Goal: Task Accomplishment & Management: Use online tool/utility

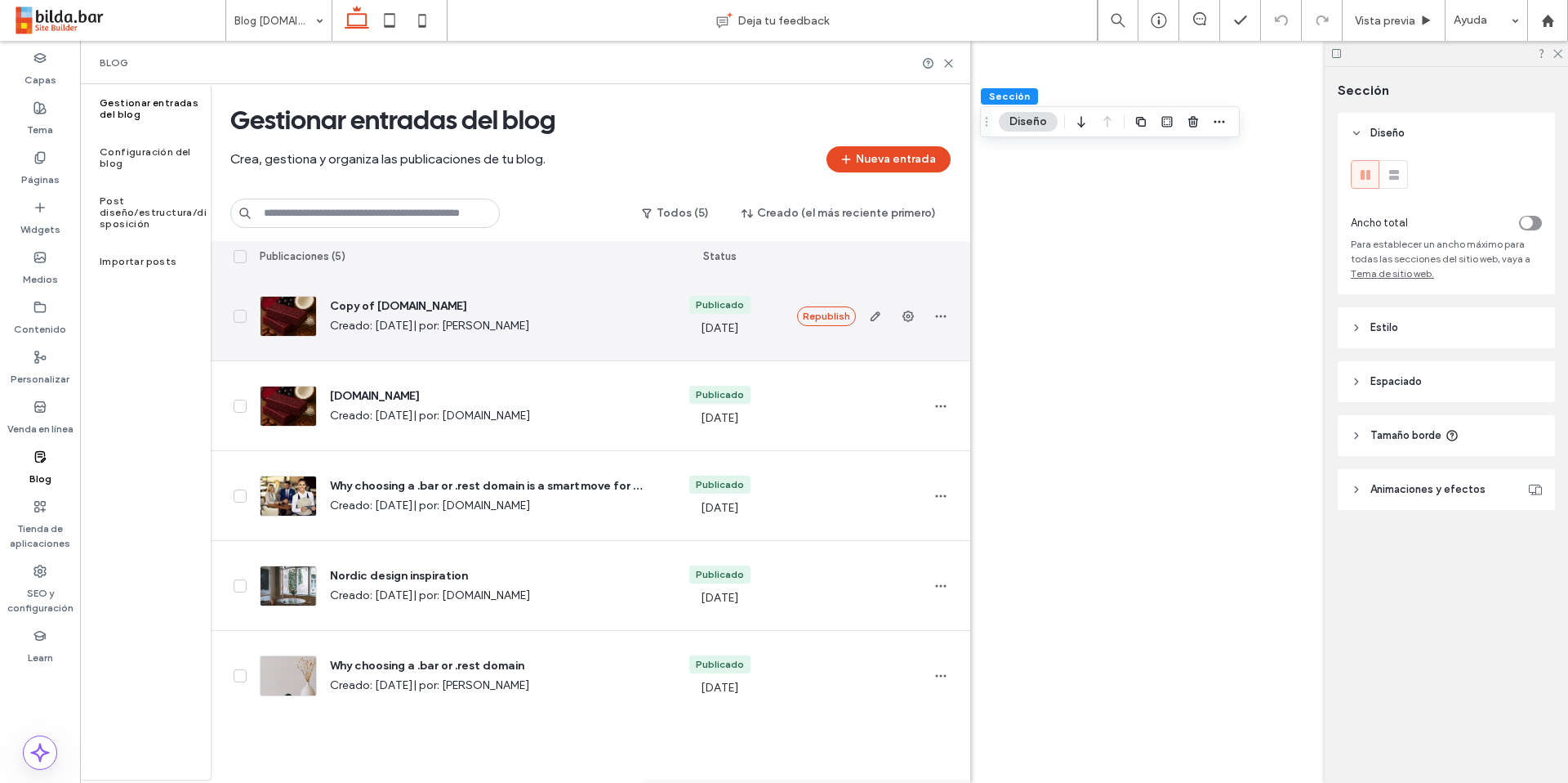
click at [352, 400] on span "[DOMAIN_NAME]" at bounding box center [488, 396] width 316 height 17
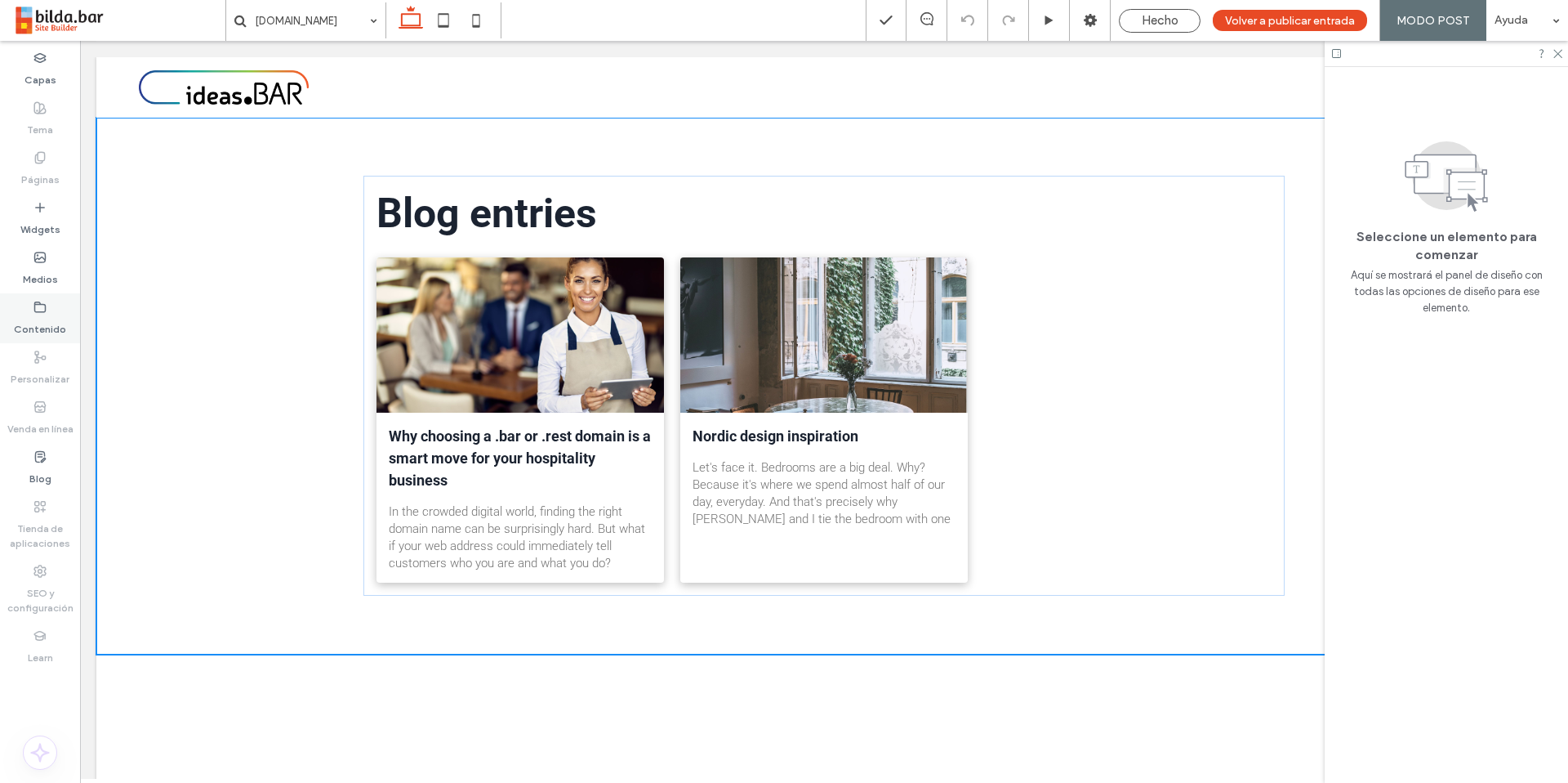
click at [43, 315] on label "Contenido" at bounding box center [40, 325] width 52 height 23
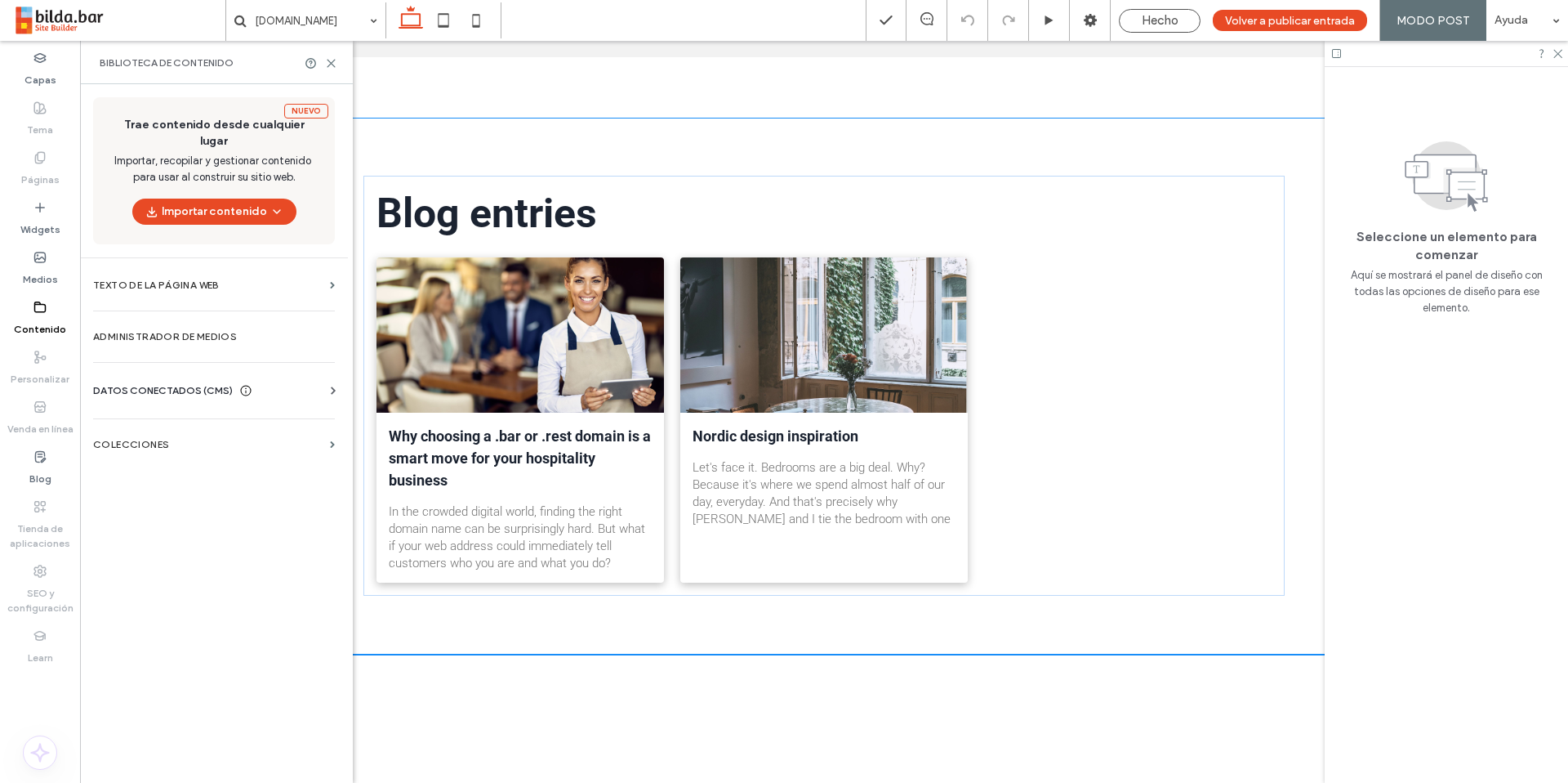
click at [43, 145] on div "Páginas" at bounding box center [40, 169] width 80 height 50
drag, startPoint x: 1167, startPoint y: 14, endPoint x: 1135, endPoint y: 15, distance: 32.0
click at [1167, 15] on span "Hecho" at bounding box center [1160, 20] width 37 height 15
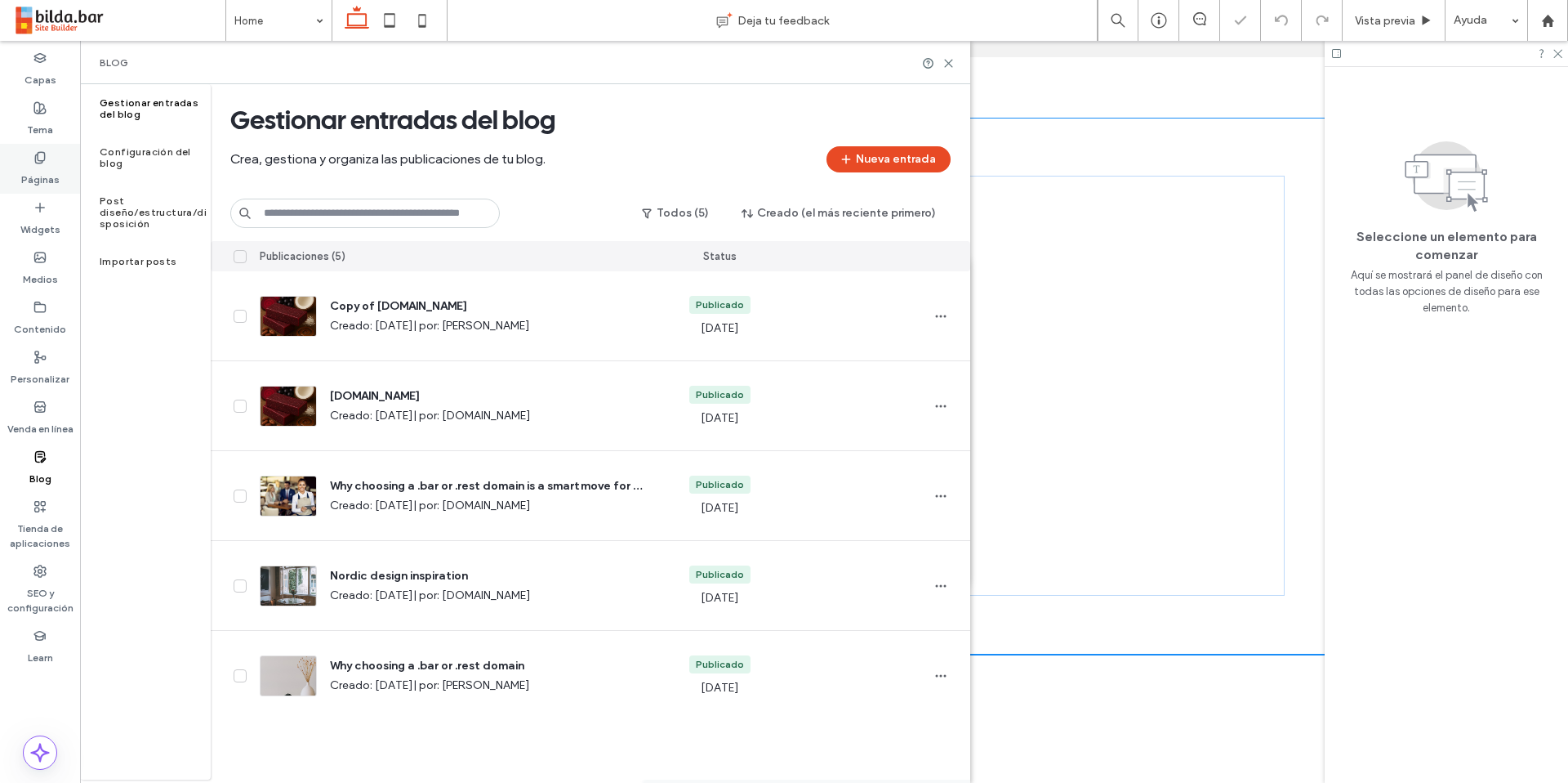
click at [62, 156] on div "Páginas" at bounding box center [40, 169] width 80 height 50
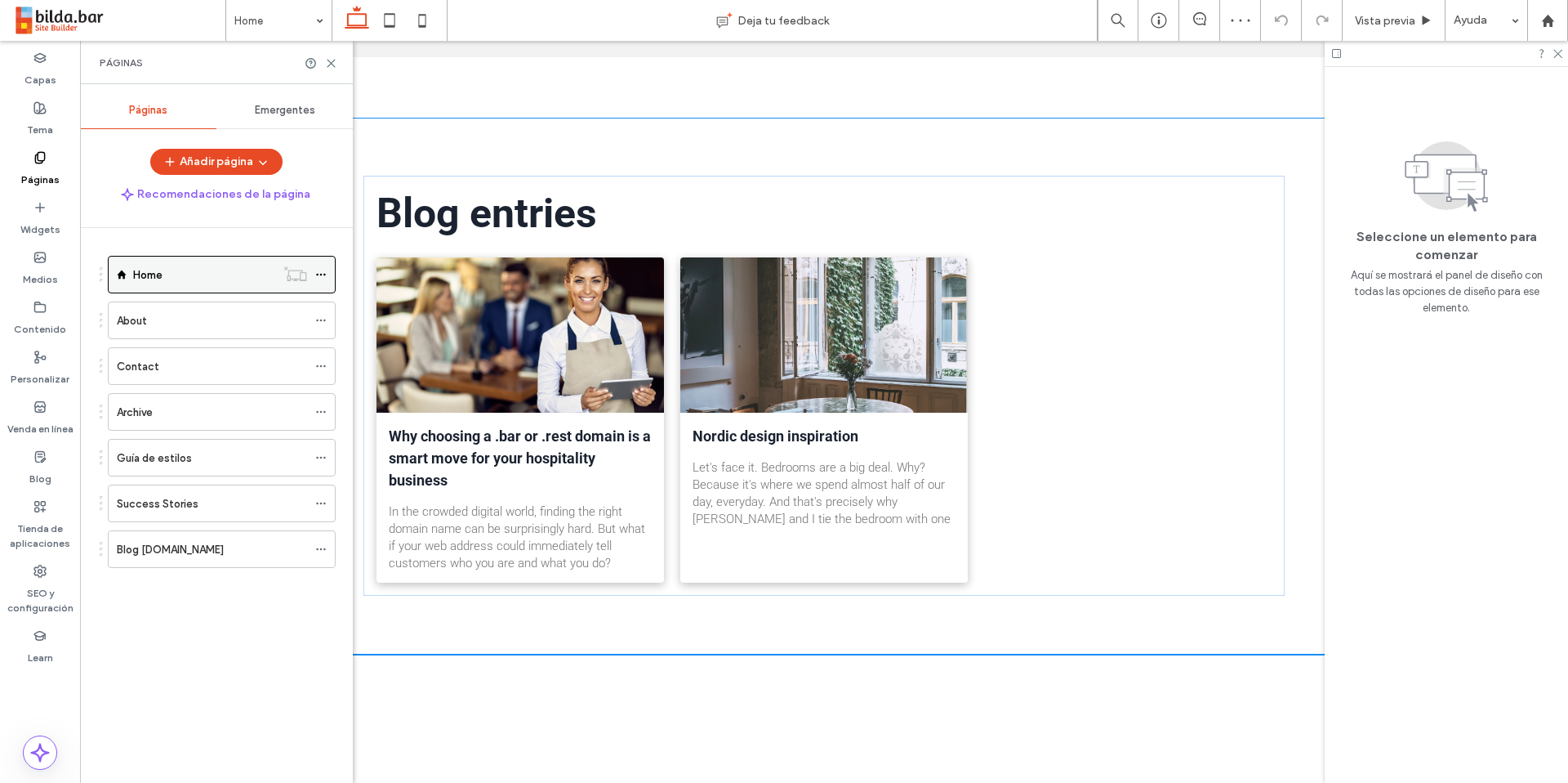
click at [219, 270] on div "Home" at bounding box center [205, 275] width 142 height 18
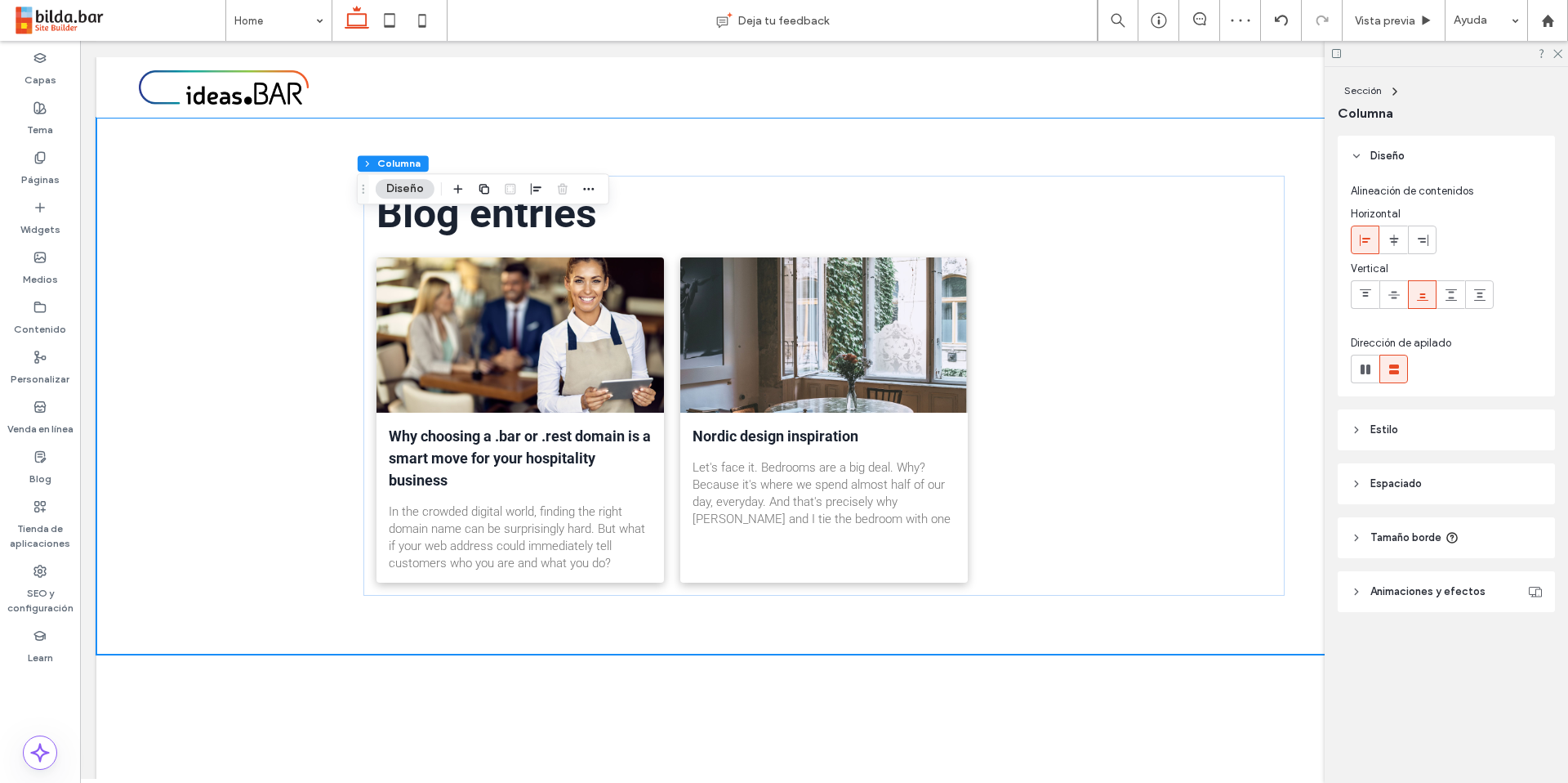
click at [562, 193] on div at bounding box center [562, 188] width 19 height 29
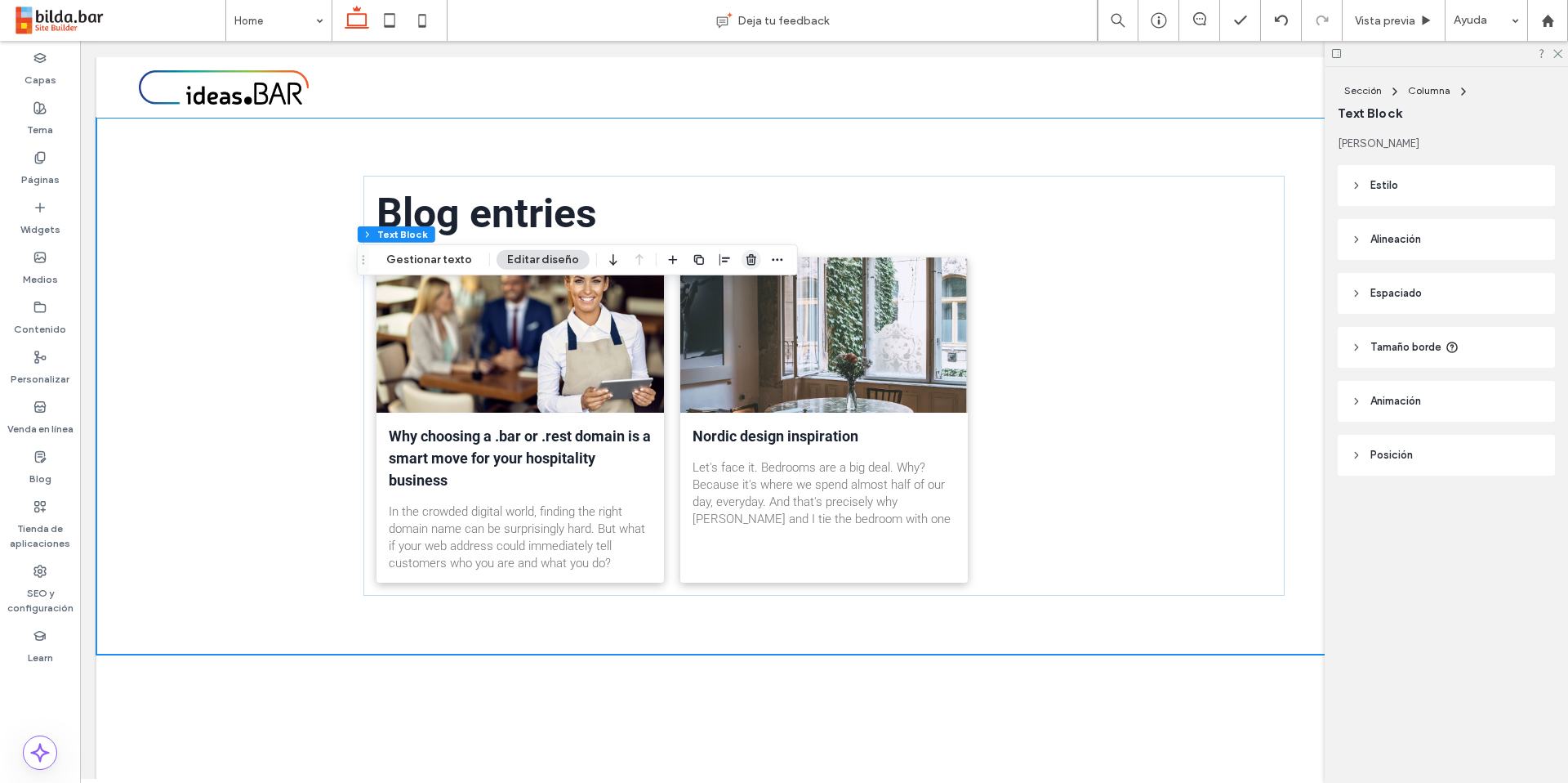
click at [745, 259] on icon "button" at bounding box center [751, 259] width 13 height 13
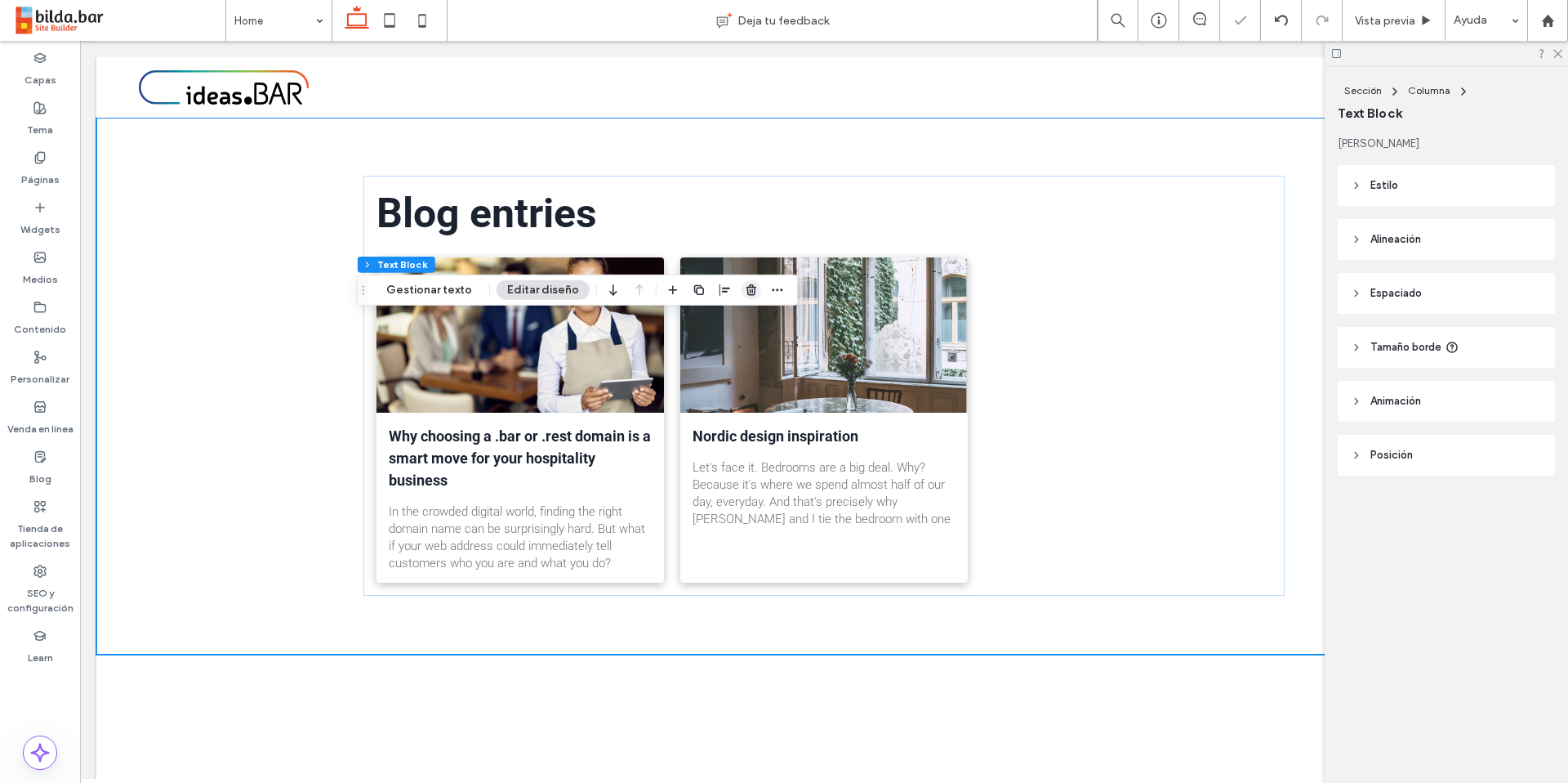
click at [745, 296] on span "button" at bounding box center [751, 290] width 19 height 19
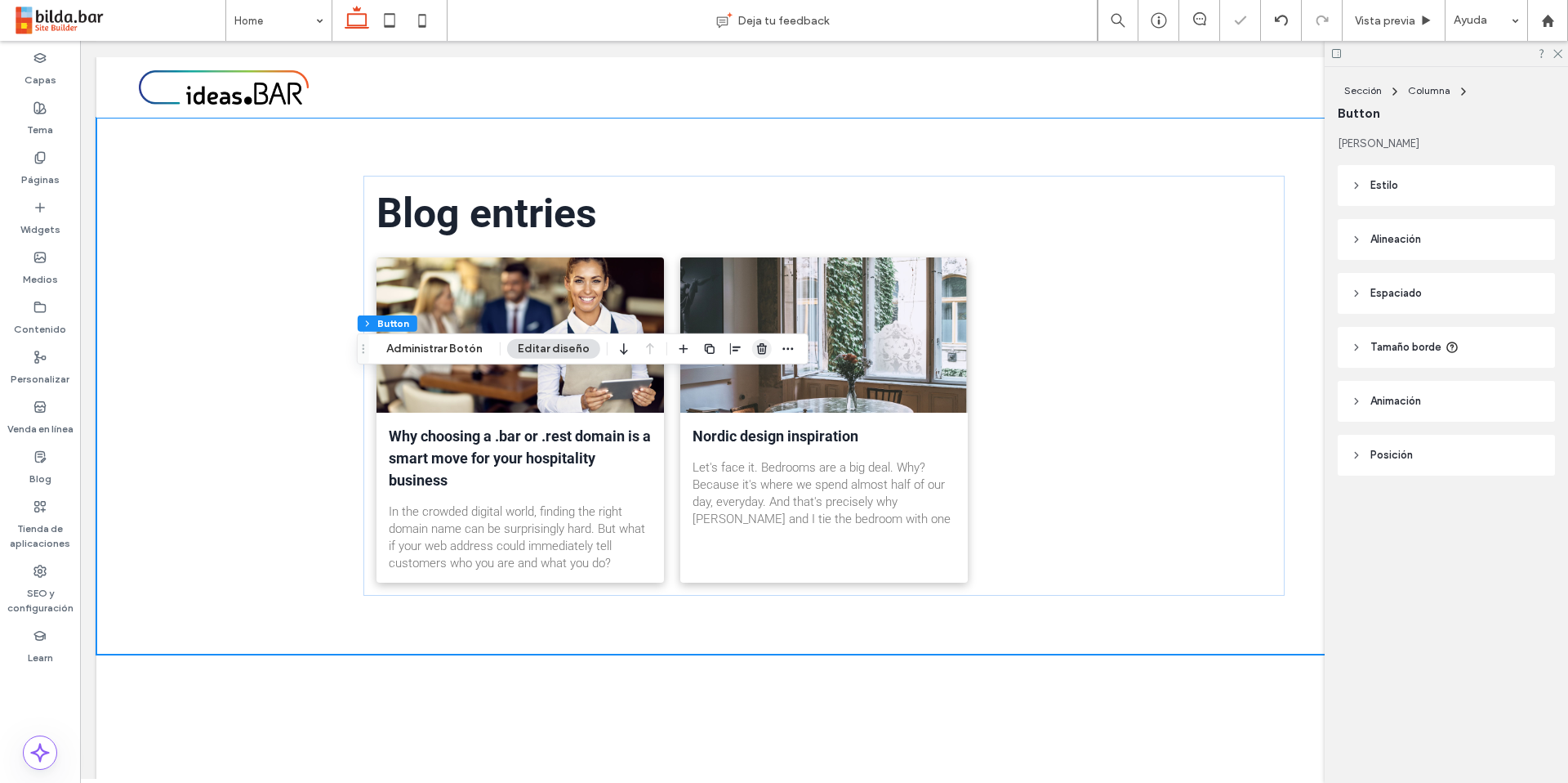
click at [758, 346] on use "button" at bounding box center [762, 348] width 10 height 11
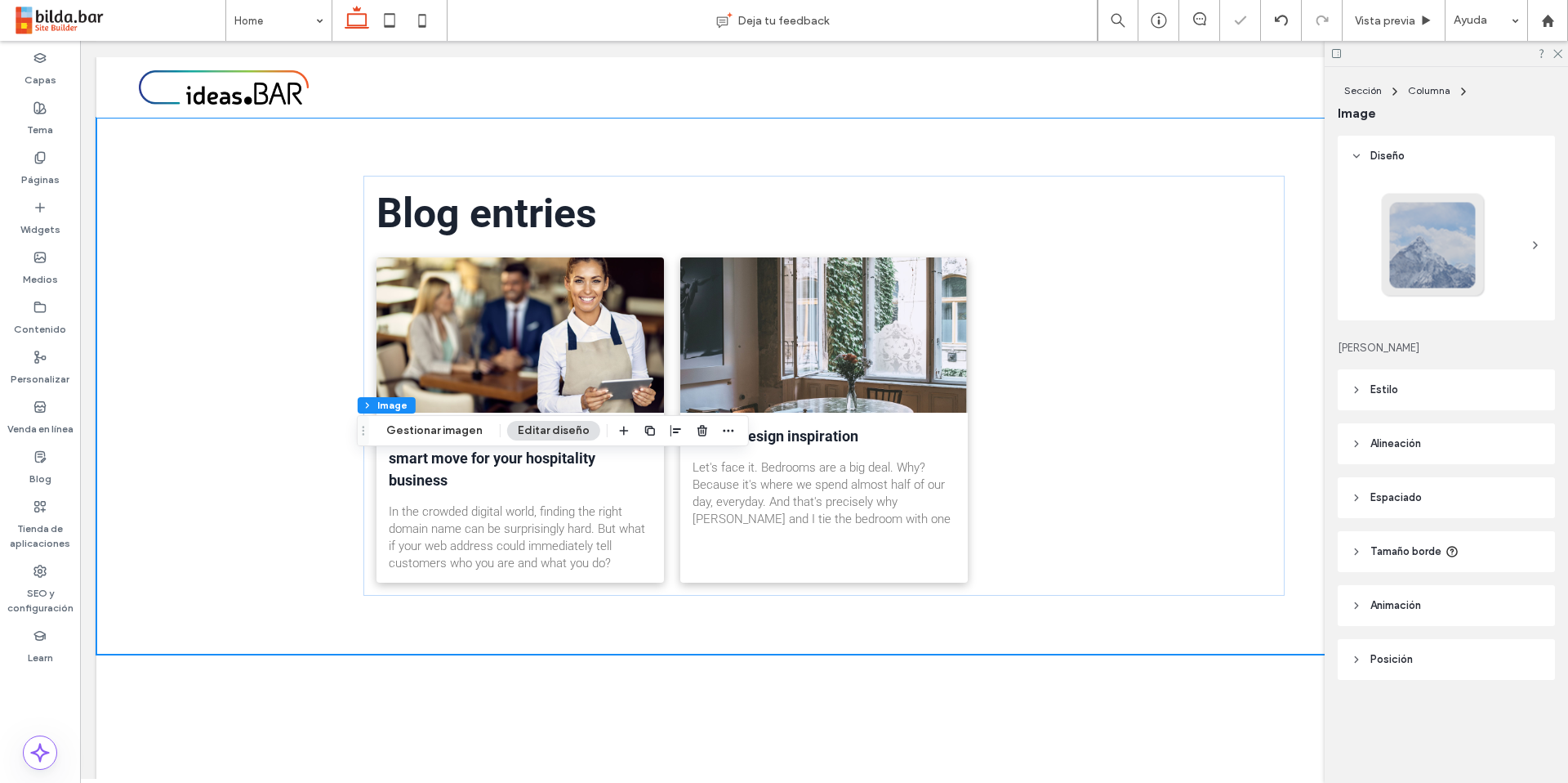
type input "*"
click at [701, 431] on icon "button" at bounding box center [702, 430] width 13 height 13
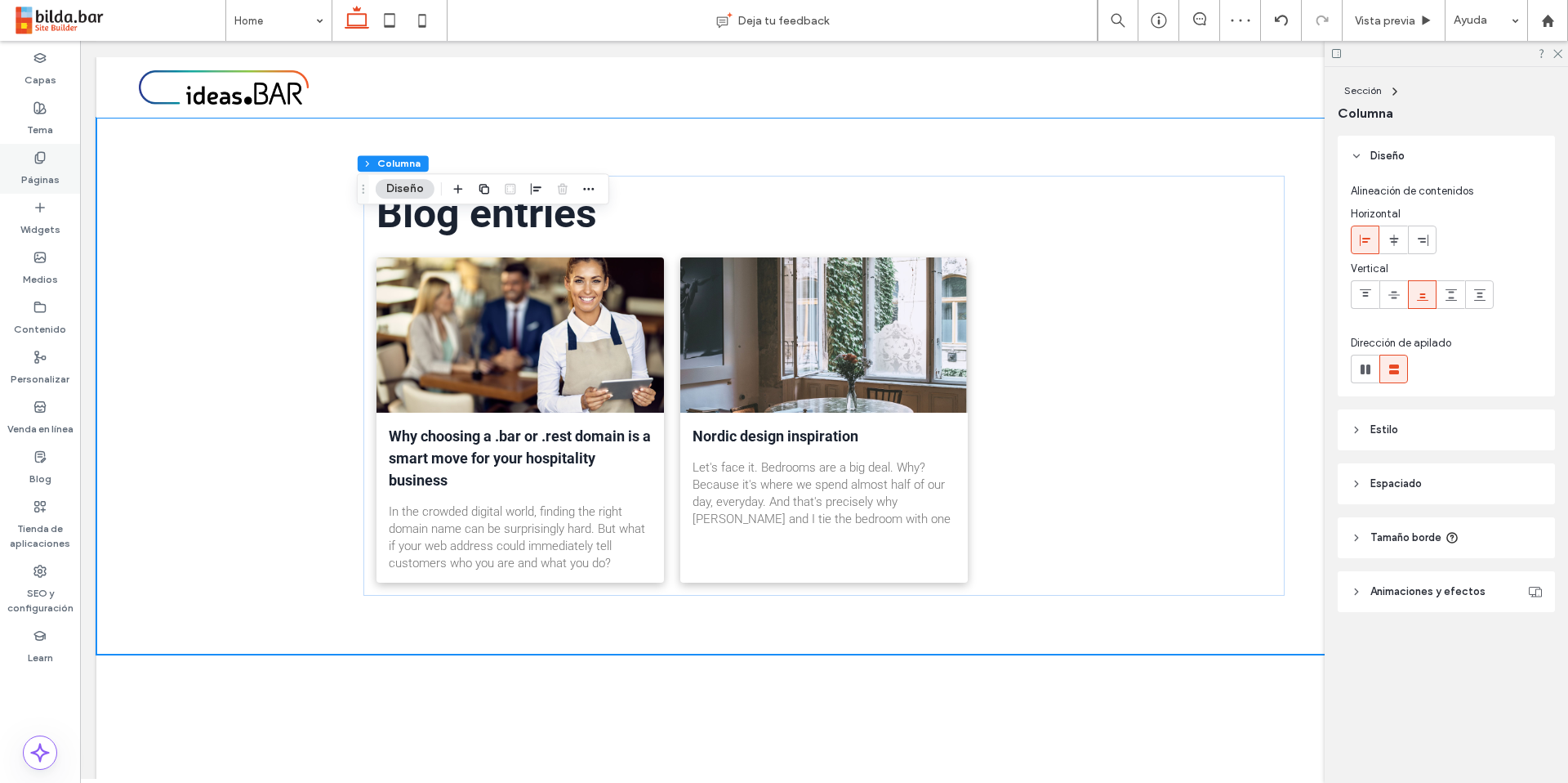
drag, startPoint x: 45, startPoint y: 212, endPoint x: 78, endPoint y: 163, distance: 59.1
click at [43, 214] on icon at bounding box center [40, 207] width 13 height 13
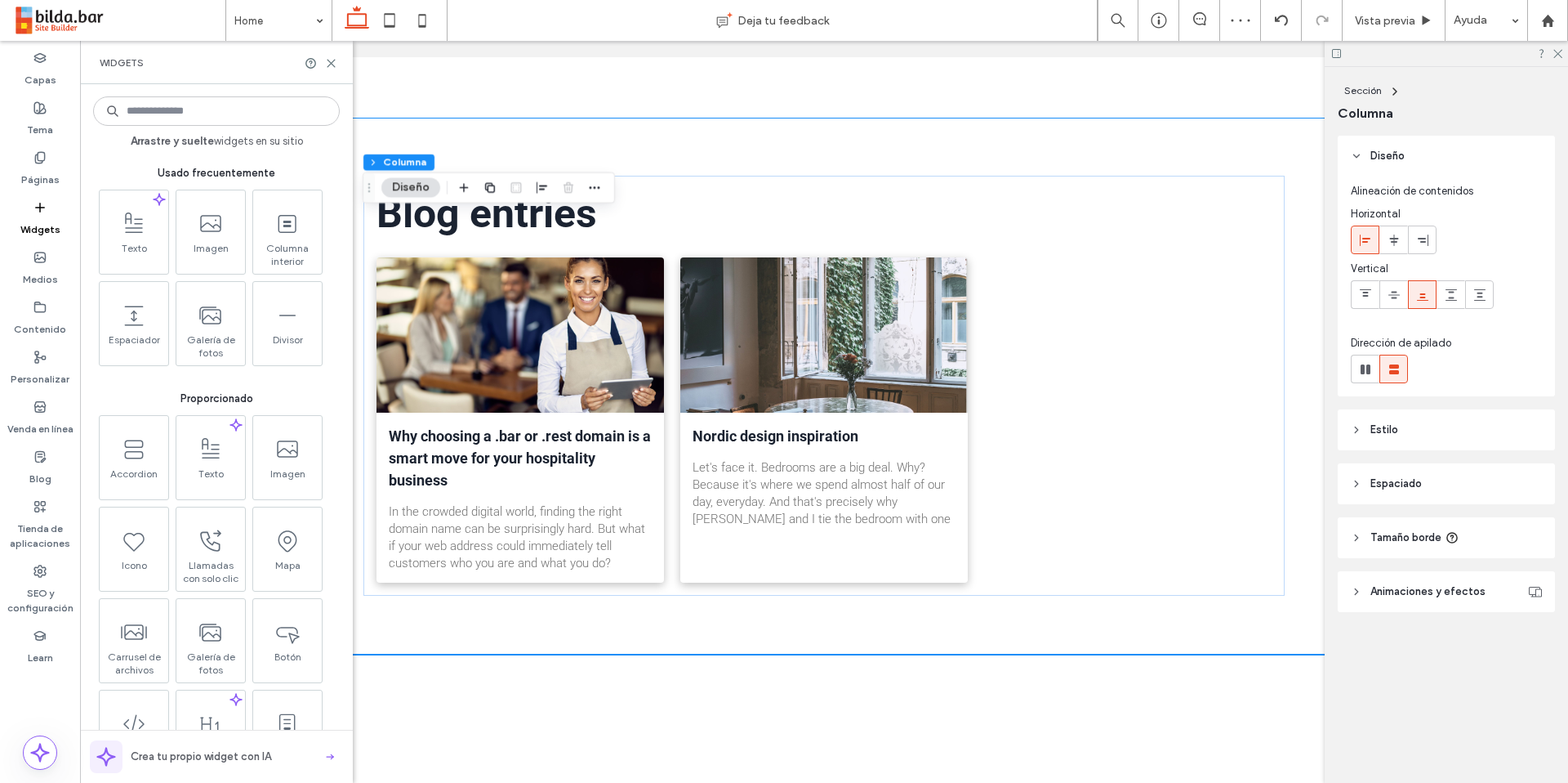
click at [228, 117] on input at bounding box center [216, 111] width 247 height 29
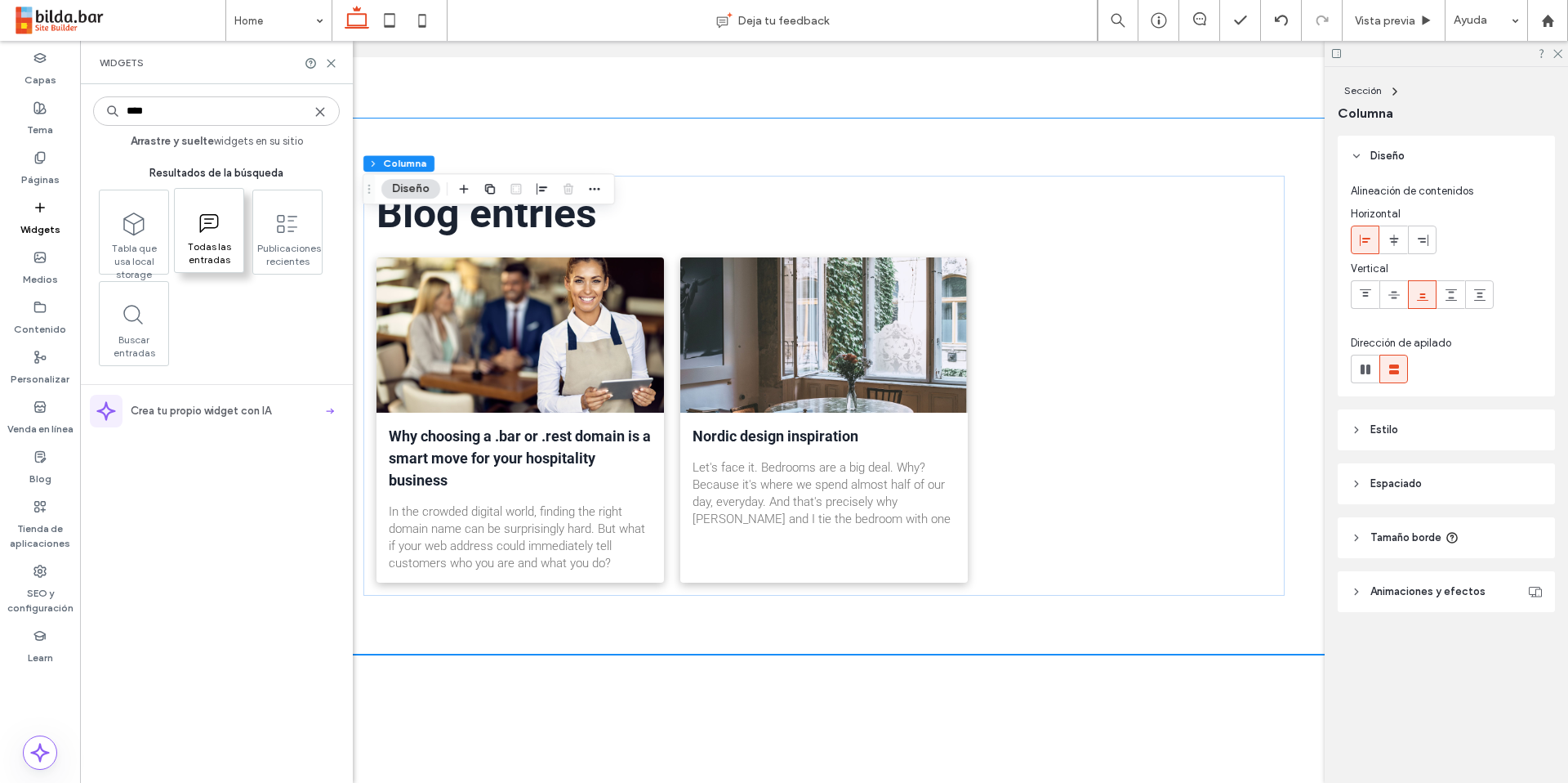
type input "****"
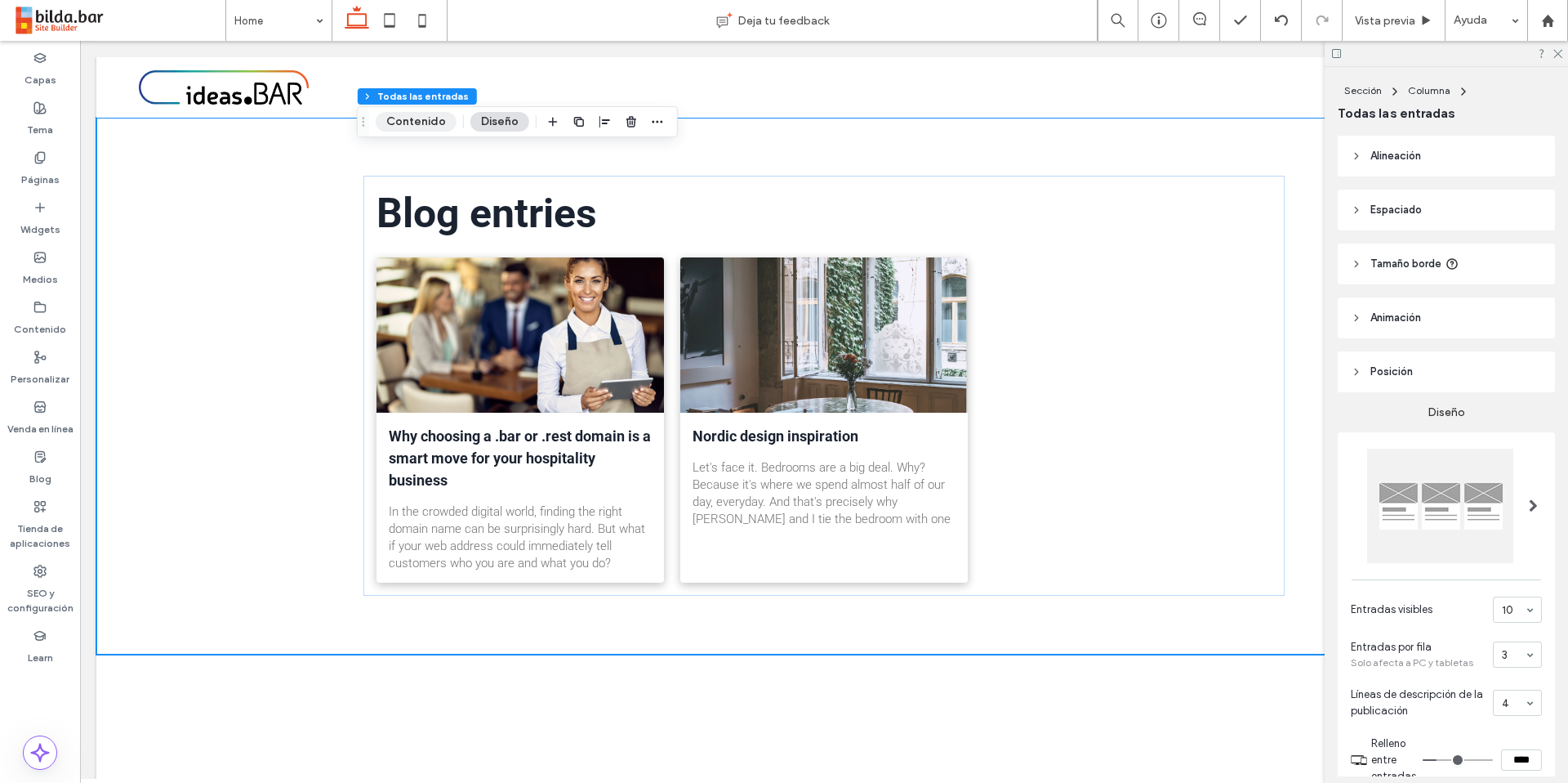
click at [425, 119] on button "Contenido" at bounding box center [416, 121] width 81 height 19
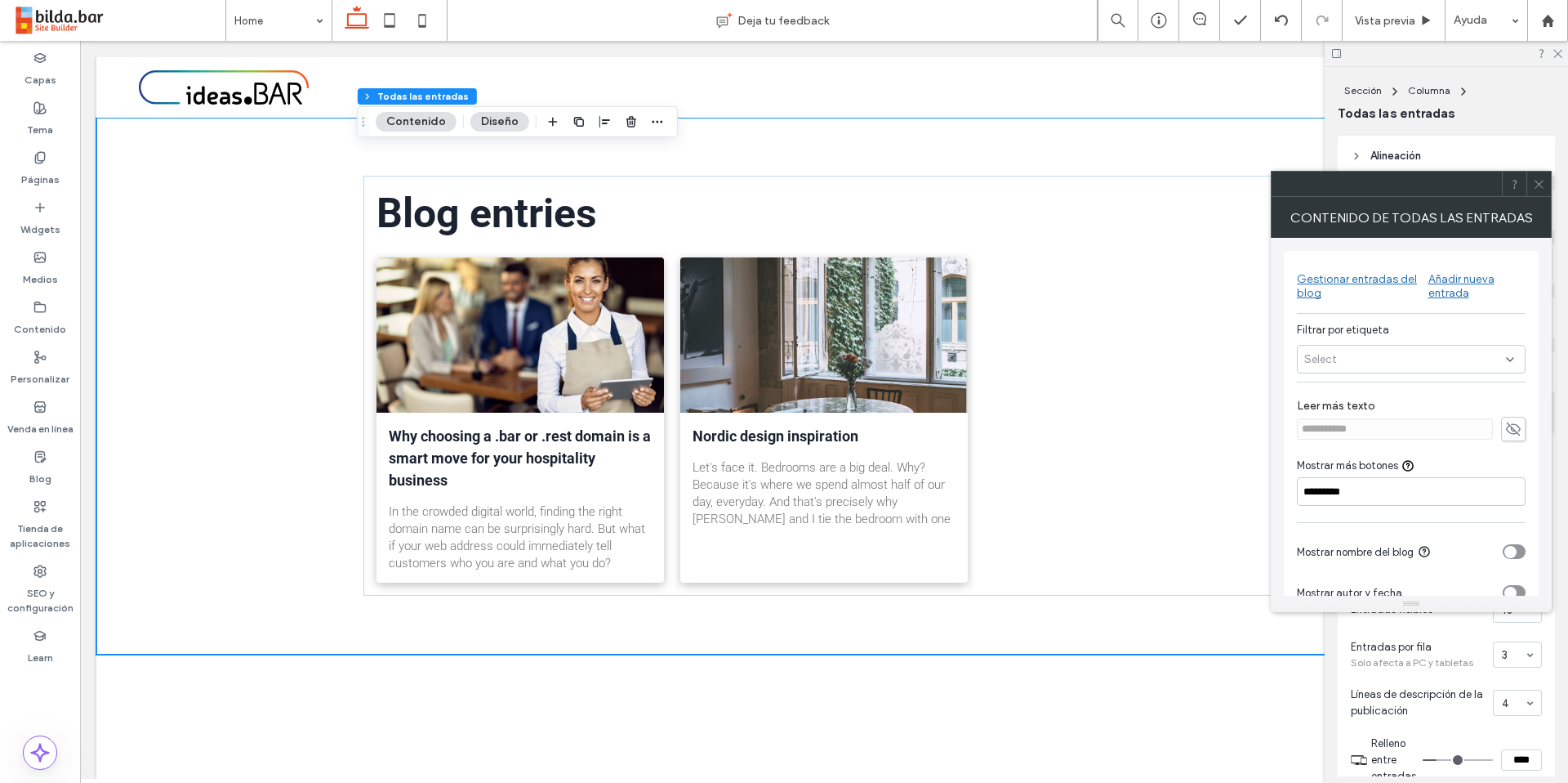
click at [1364, 352] on div "Select" at bounding box center [1411, 359] width 228 height 29
click at [1310, 392] on span at bounding box center [1311, 388] width 13 height 13
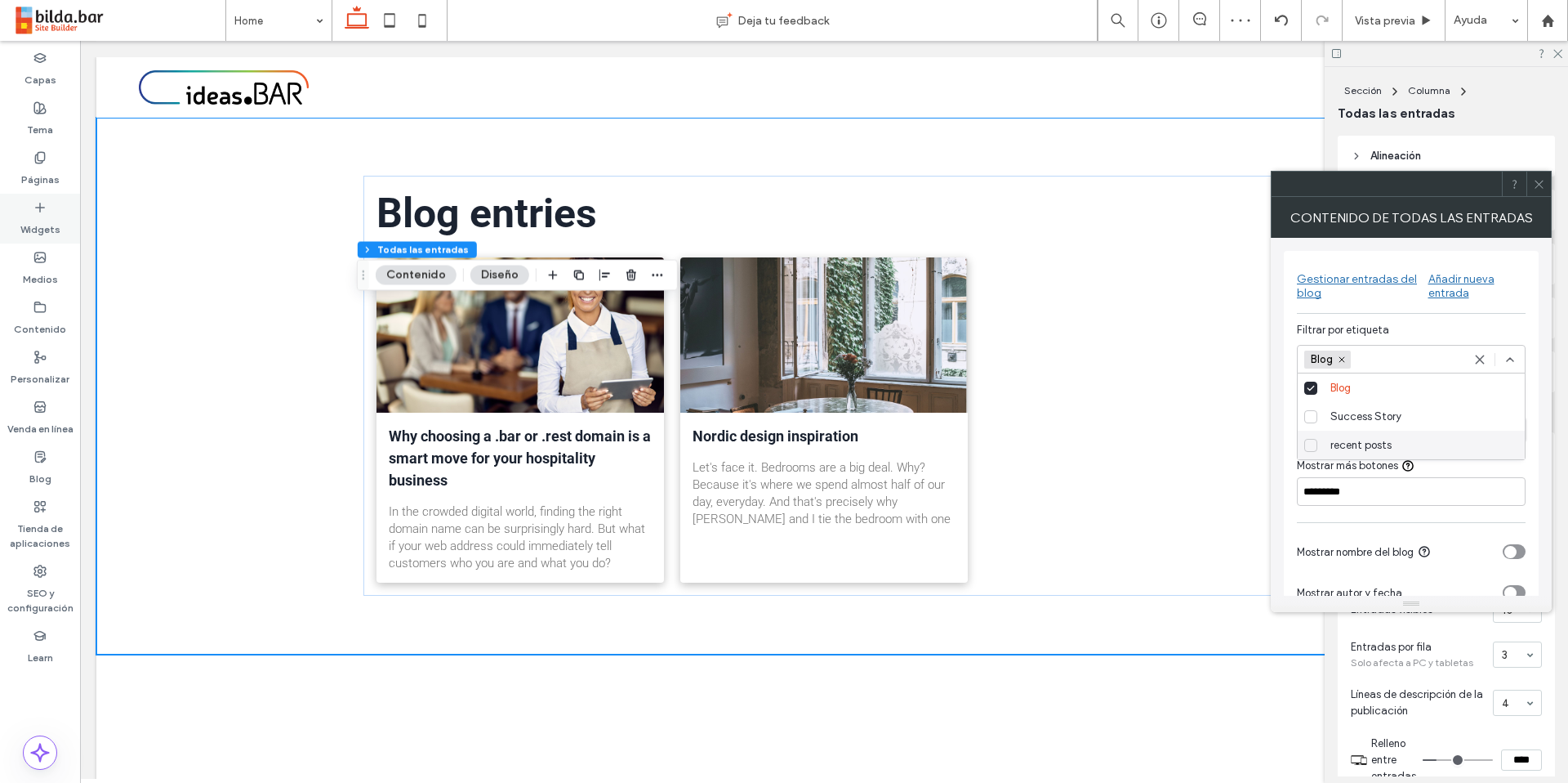
drag, startPoint x: 38, startPoint y: 212, endPoint x: 69, endPoint y: 199, distance: 33.6
click at [40, 213] on icon at bounding box center [40, 207] width 13 height 13
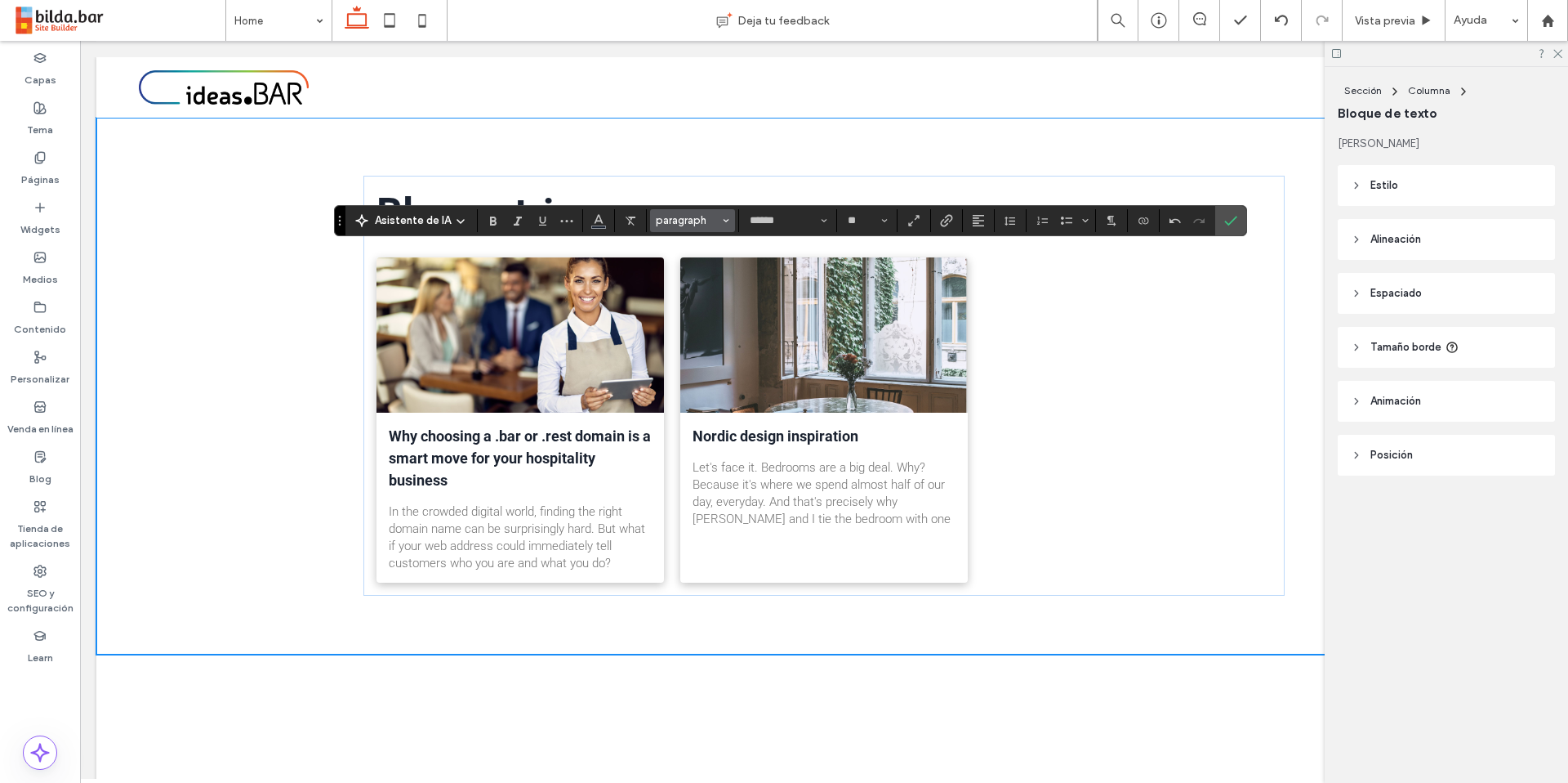
click at [731, 220] on button "paragraph" at bounding box center [692, 221] width 85 height 23
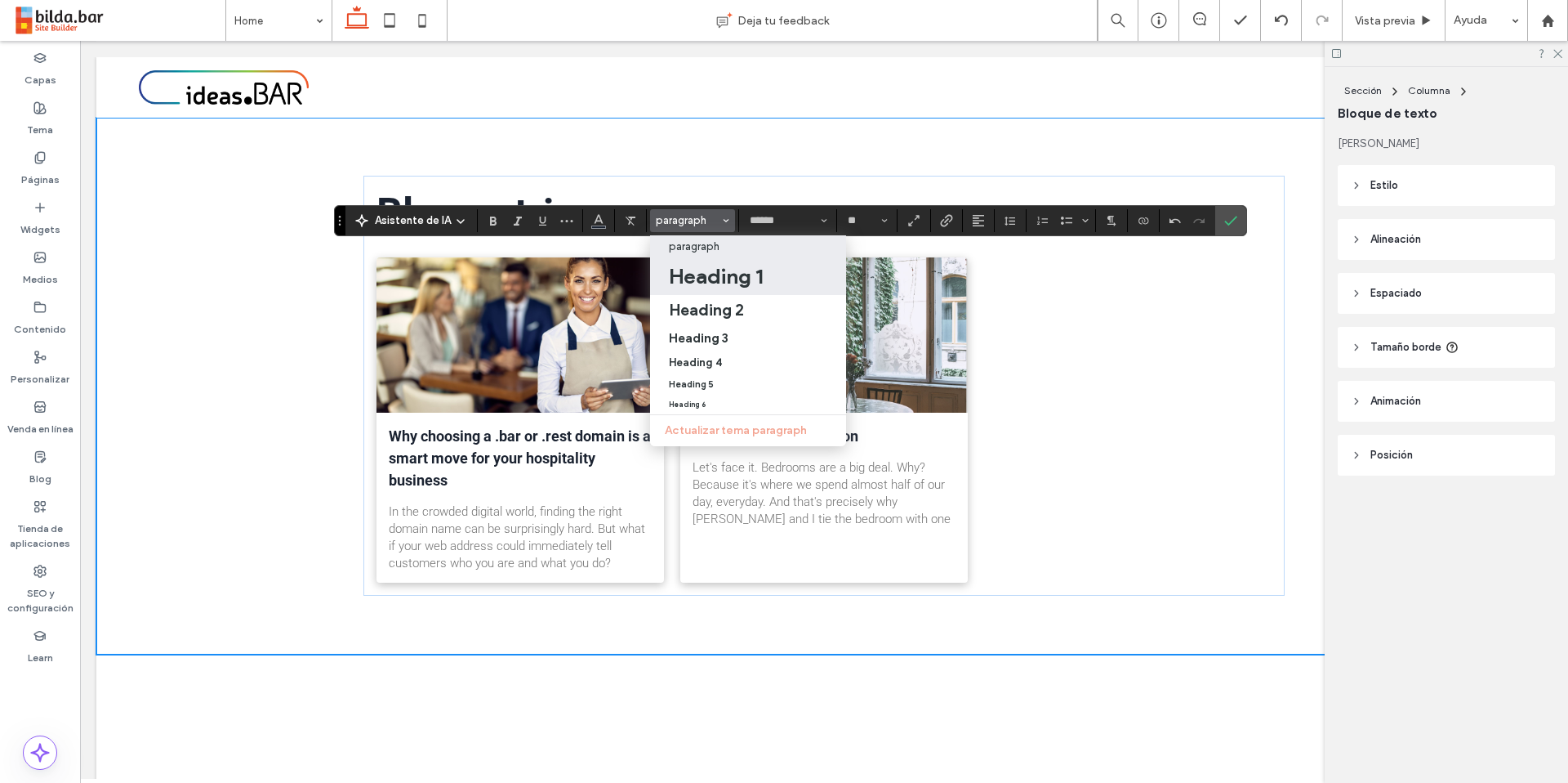
click at [723, 273] on h1 "Heading 1" at bounding box center [715, 276] width 94 height 26
type input "**"
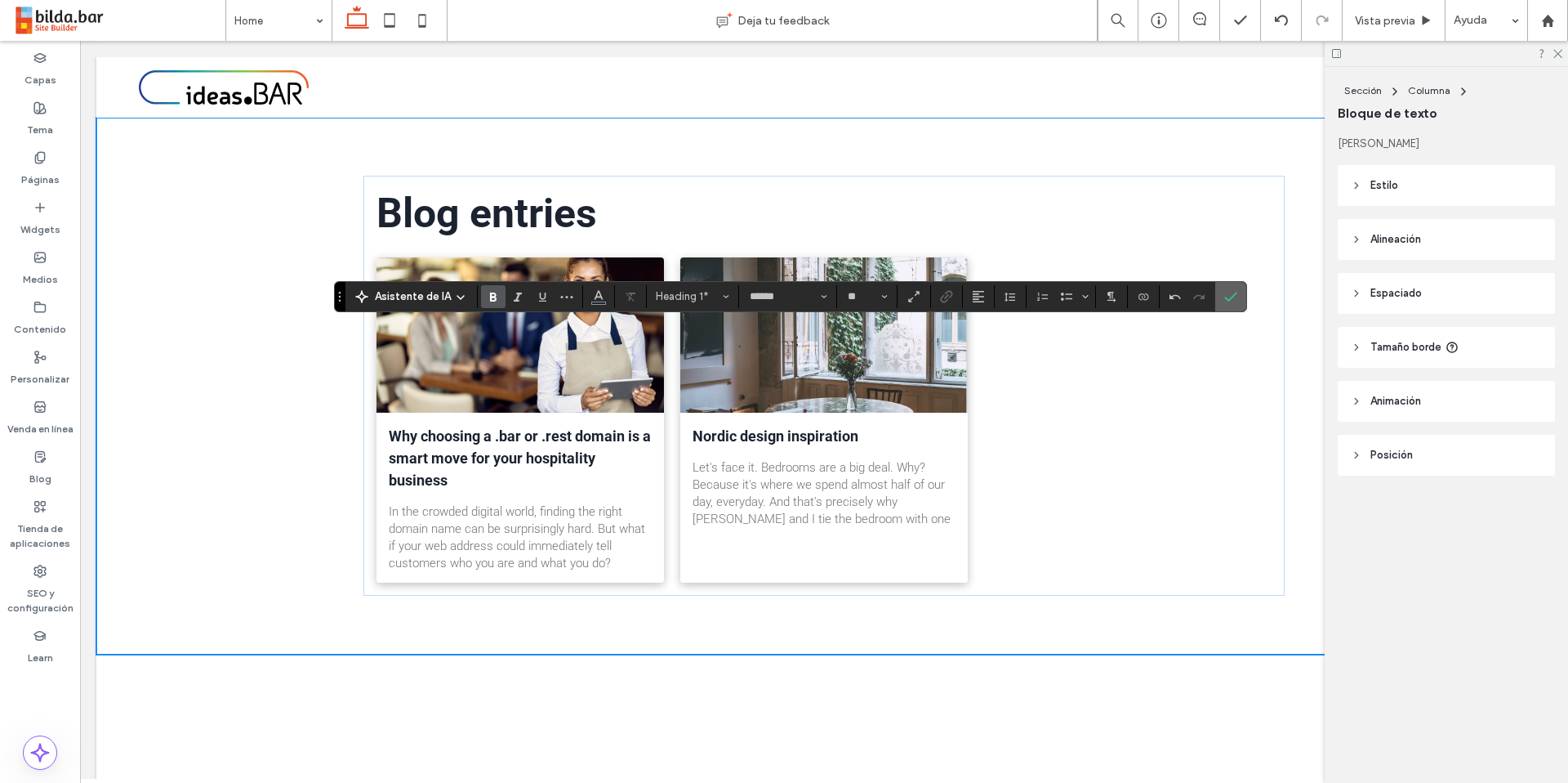
click at [1231, 297] on icon "Confirmar" at bounding box center [1231, 296] width 13 height 13
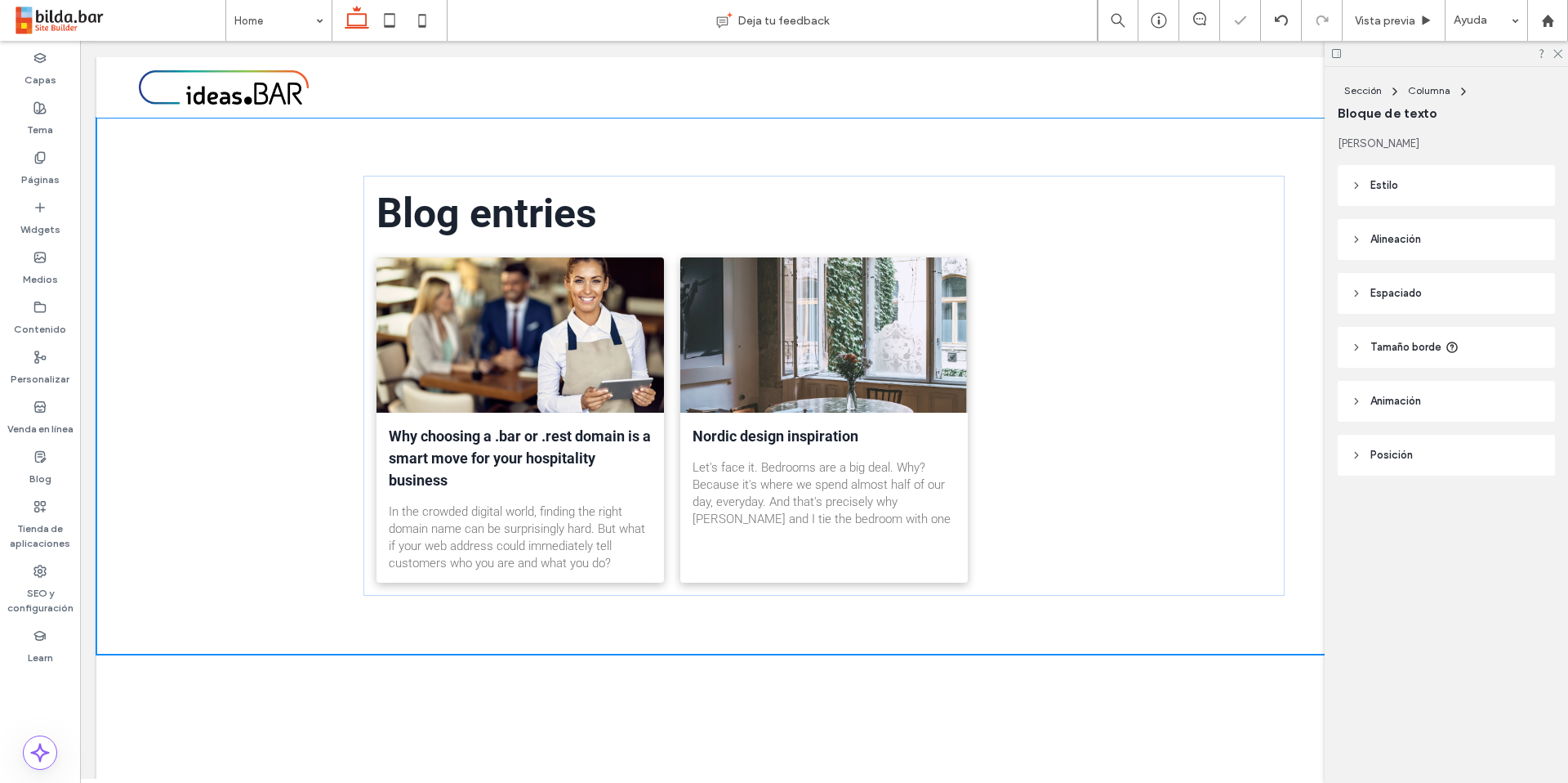
type input "******"
type input "**"
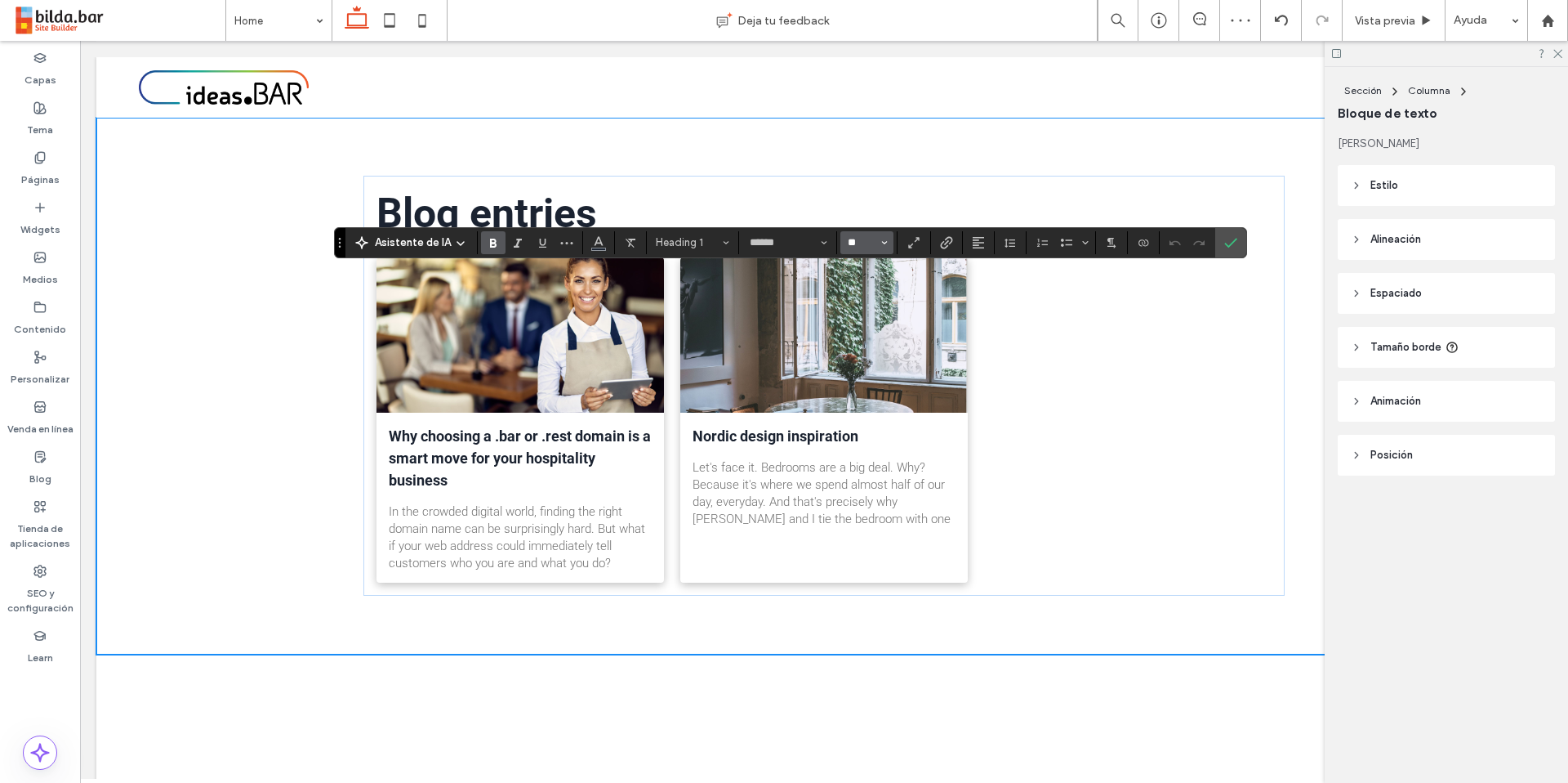
click at [875, 241] on input "**" at bounding box center [862, 243] width 32 height 13
drag, startPoint x: 43, startPoint y: 117, endPoint x: 60, endPoint y: 121, distance: 17.5
click at [46, 117] on label "Tema" at bounding box center [40, 126] width 26 height 23
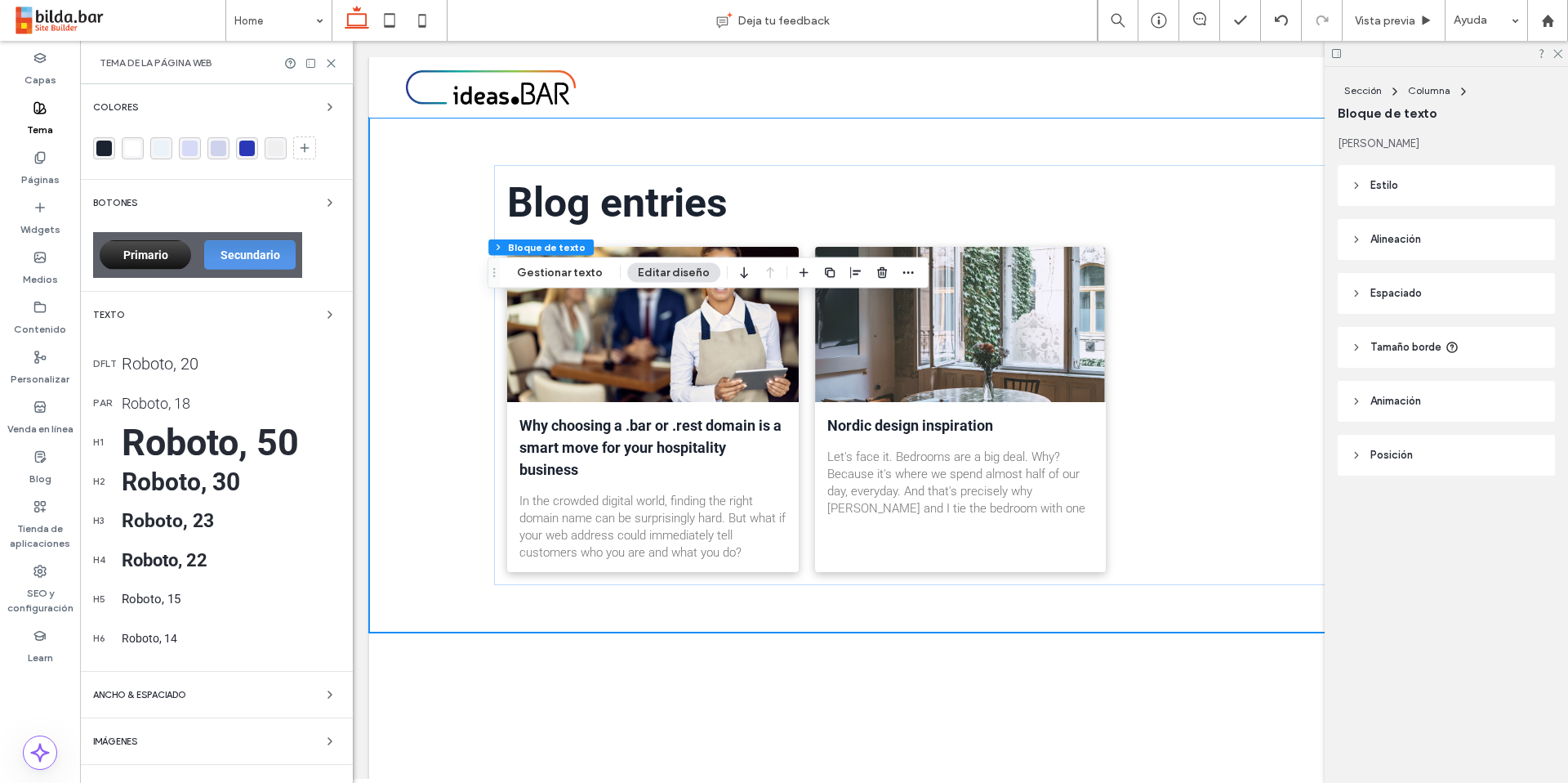
click at [235, 437] on div "Roboto, 50" at bounding box center [231, 442] width 218 height 43
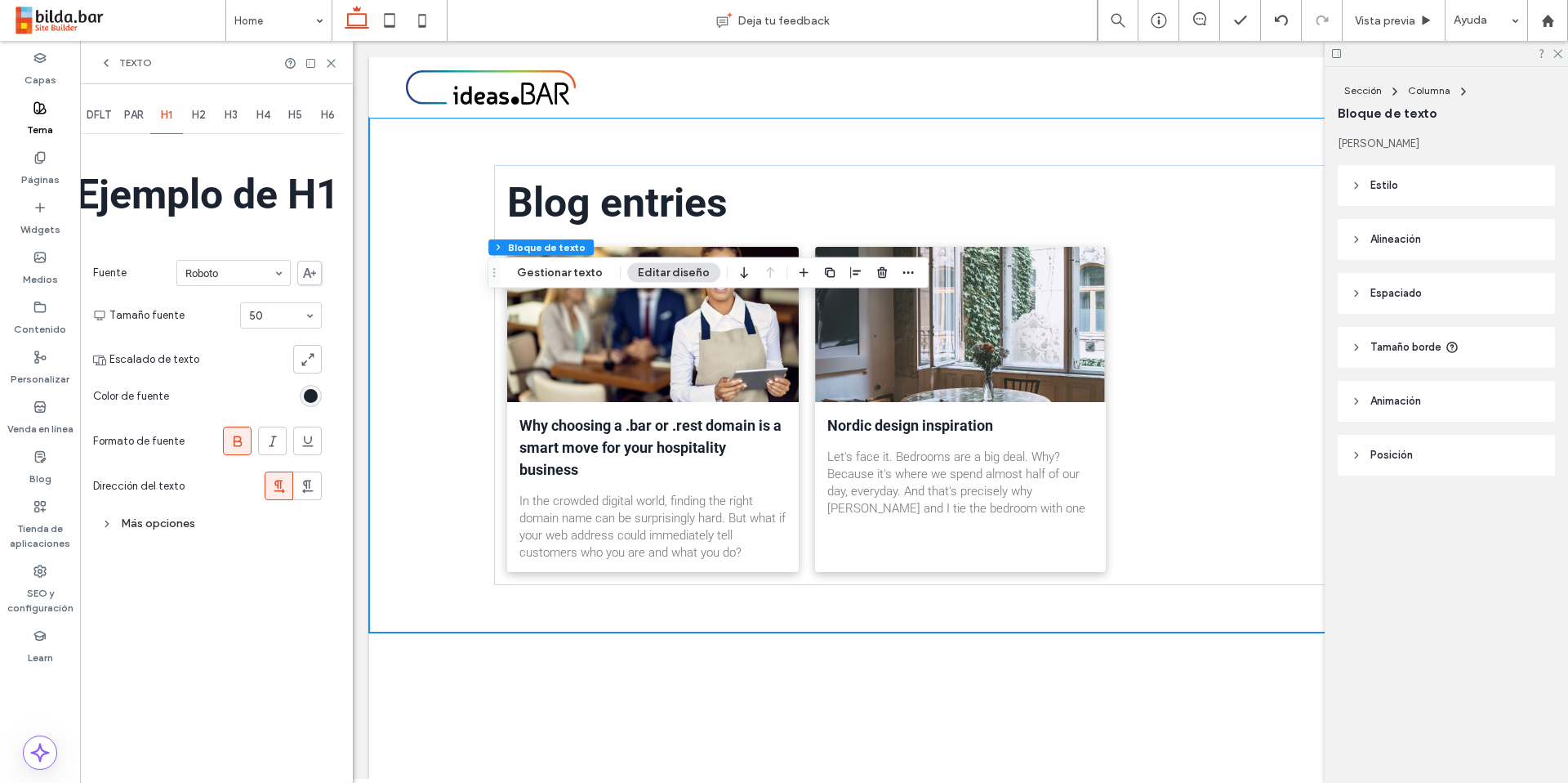
drag, startPoint x: 314, startPoint y: 313, endPoint x: 309, endPoint y: 324, distance: 12.1
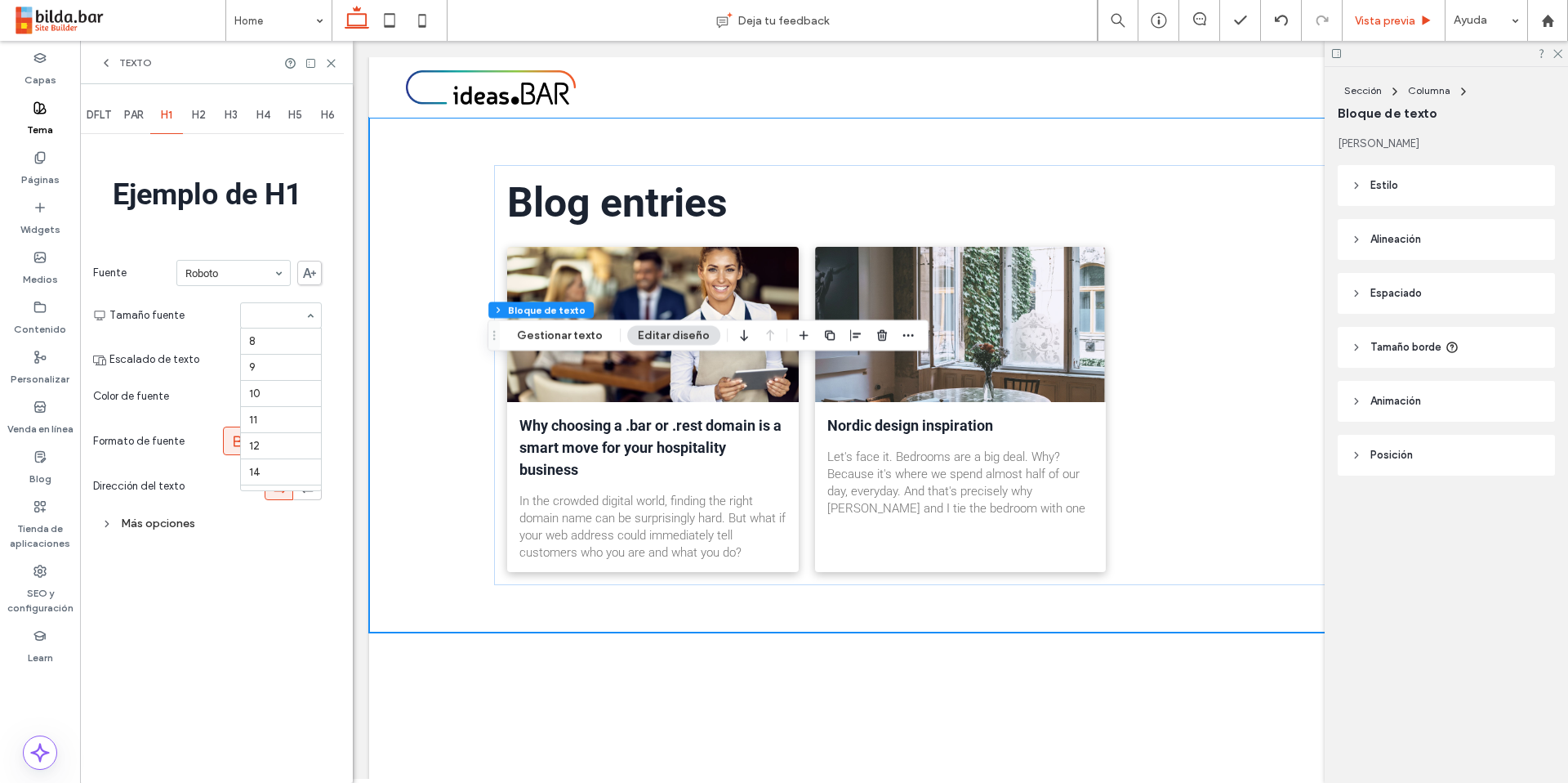
scroll to position [256, 0]
